Goal: Check status: Check status

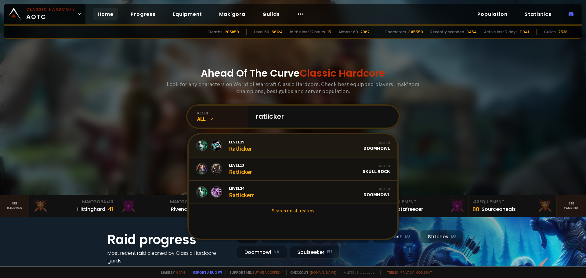
type input "ratlicker"
click at [274, 147] on link "Level 29 Ratlicker Realm Doomhowl" at bounding box center [293, 145] width 209 height 23
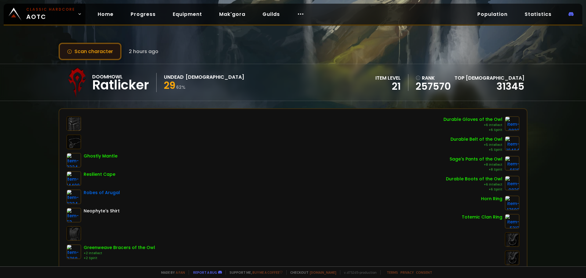
click at [113, 56] on button "Scan character" at bounding box center [90, 51] width 63 height 17
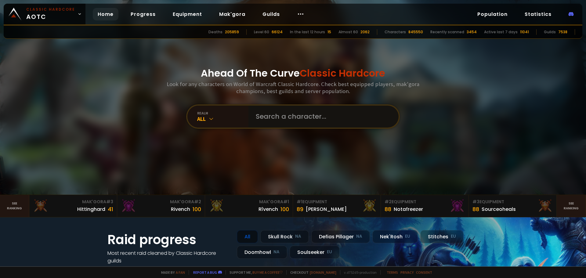
click at [312, 114] on input "text" at bounding box center [321, 117] width 139 height 22
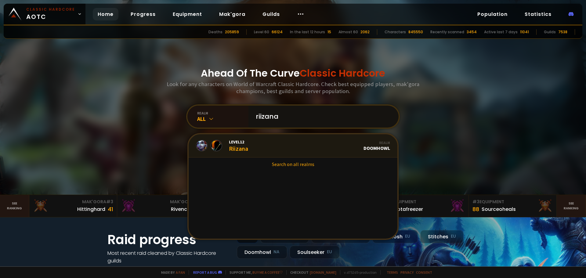
type input "riizana"
click at [300, 145] on link "Level 12 Riizana Realm Doomhowl" at bounding box center [293, 145] width 209 height 23
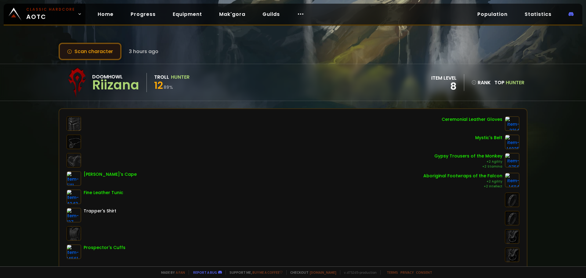
click at [100, 52] on button "Scan character" at bounding box center [90, 51] width 63 height 17
